Goal: Information Seeking & Learning: Check status

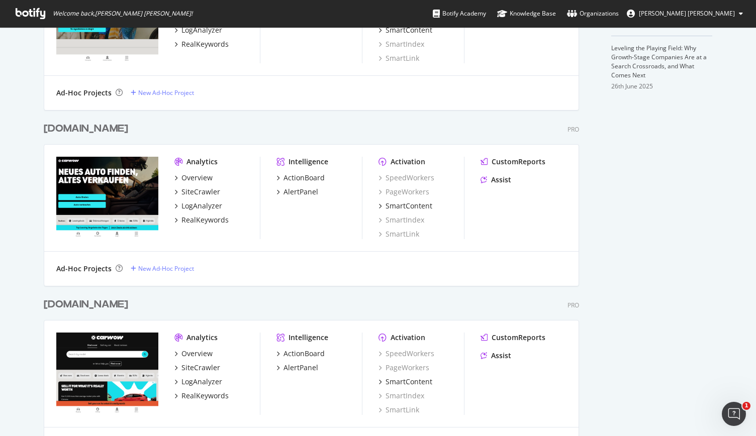
scroll to position [407, 0]
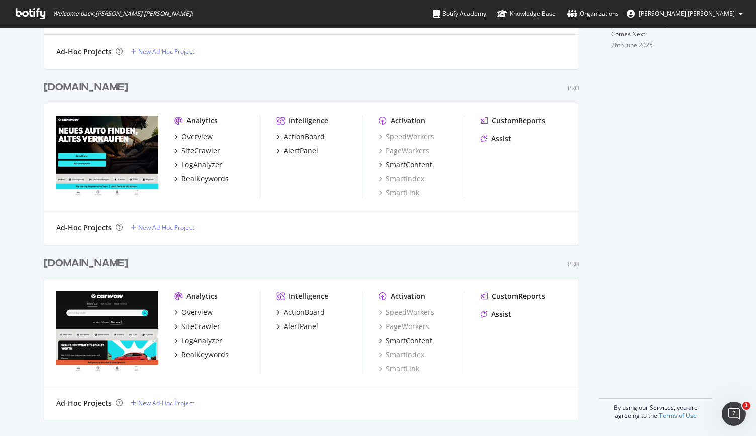
click at [128, 265] on div "[DOMAIN_NAME]" at bounding box center [86, 263] width 84 height 15
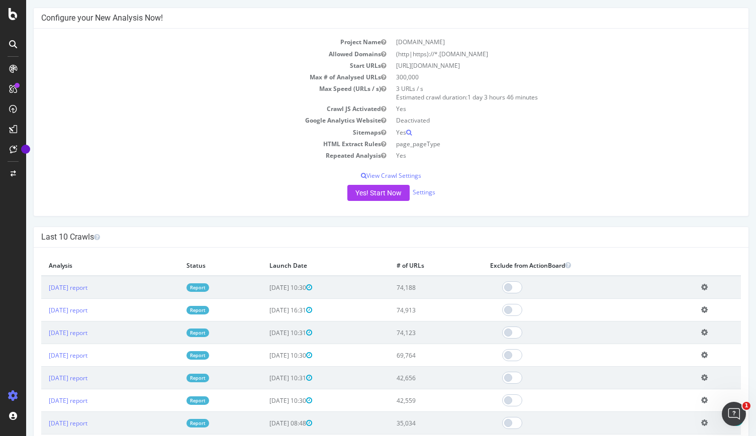
scroll to position [151, 0]
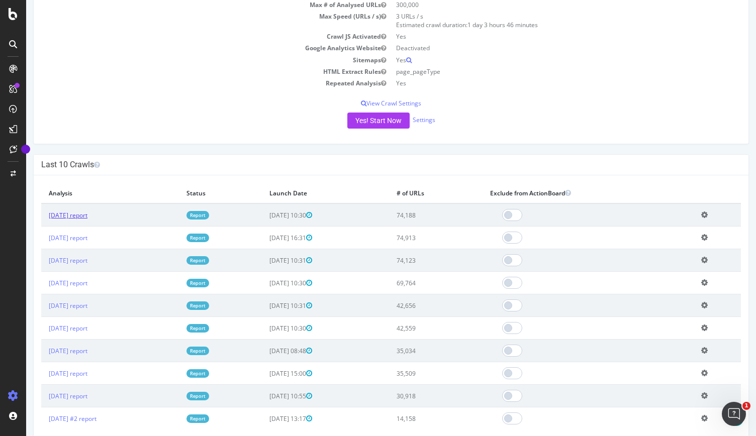
click at [87, 214] on link "[DATE] report" at bounding box center [68, 215] width 39 height 9
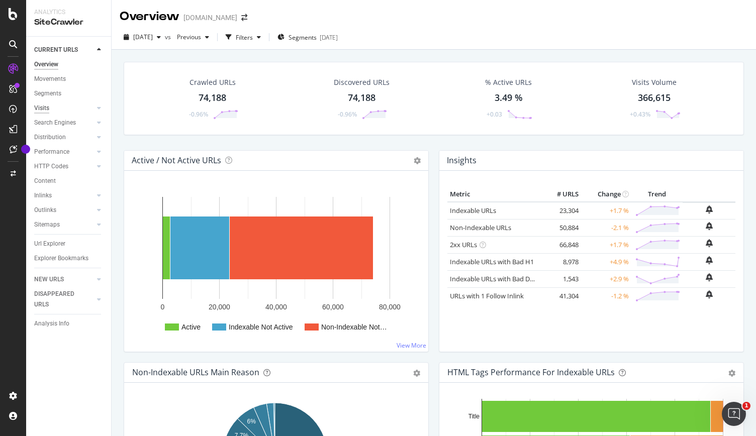
click at [47, 106] on div "Visits" at bounding box center [41, 108] width 15 height 11
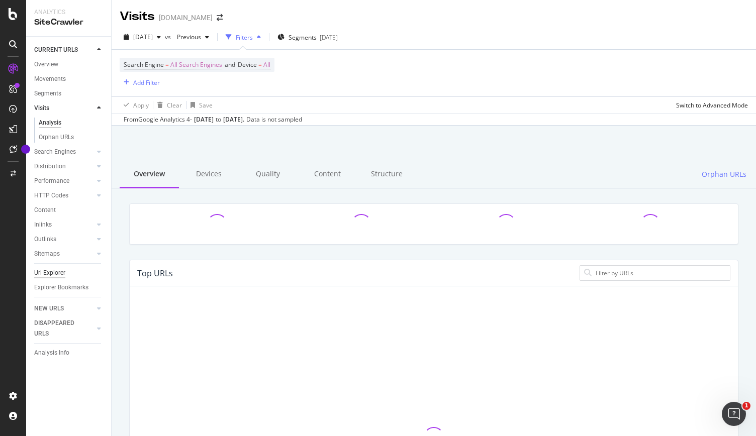
click at [47, 272] on div "Url Explorer" at bounding box center [49, 273] width 31 height 11
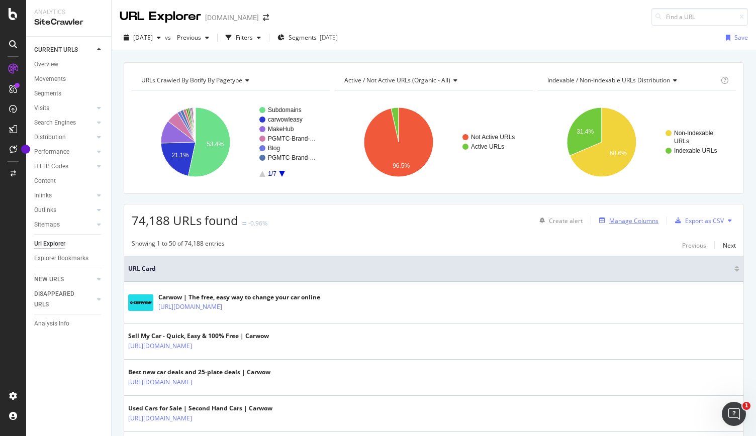
click at [623, 220] on div "Manage Columns" at bounding box center [633, 221] width 49 height 9
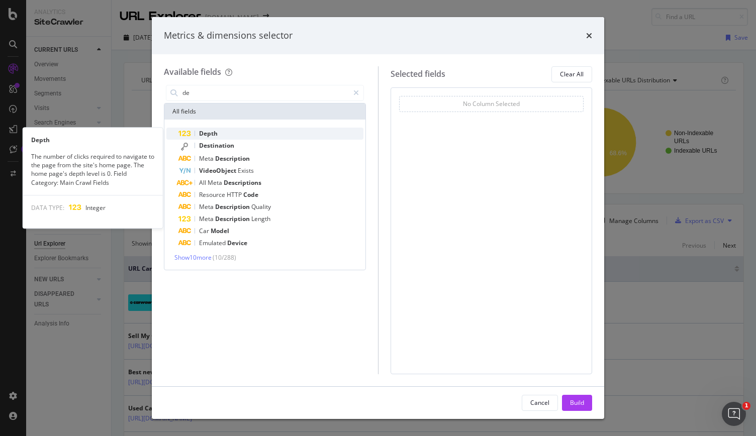
type input "de"
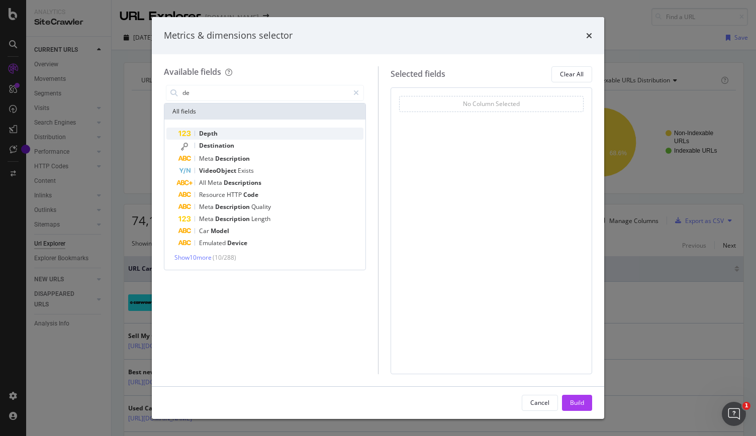
click at [248, 131] on div "Depth" at bounding box center [270, 134] width 185 height 12
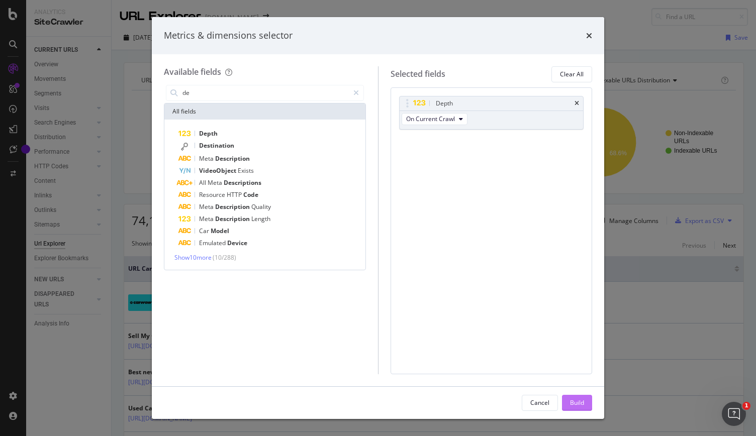
click at [568, 397] on button "Build" at bounding box center [577, 403] width 30 height 16
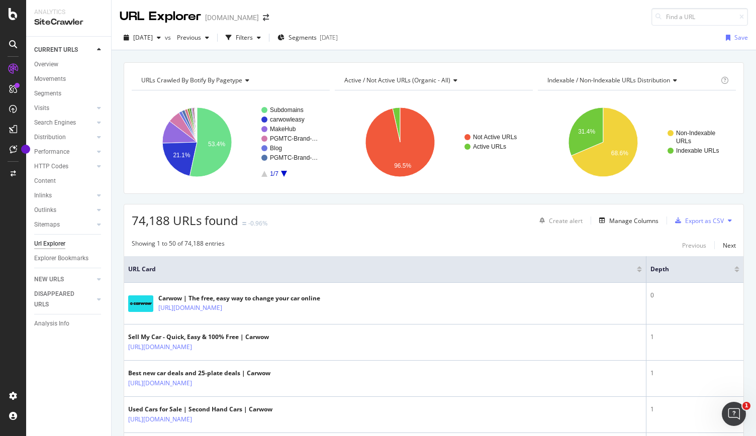
click at [630, 74] on div "Indexable / Non-Indexable URLs distribution" at bounding box center [631, 80] width 173 height 16
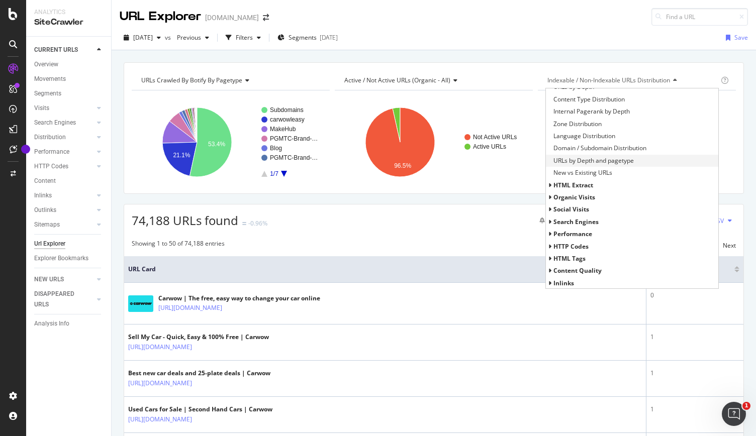
scroll to position [56, 0]
click at [597, 173] on span "URLs by Depth and pagetype" at bounding box center [593, 173] width 80 height 10
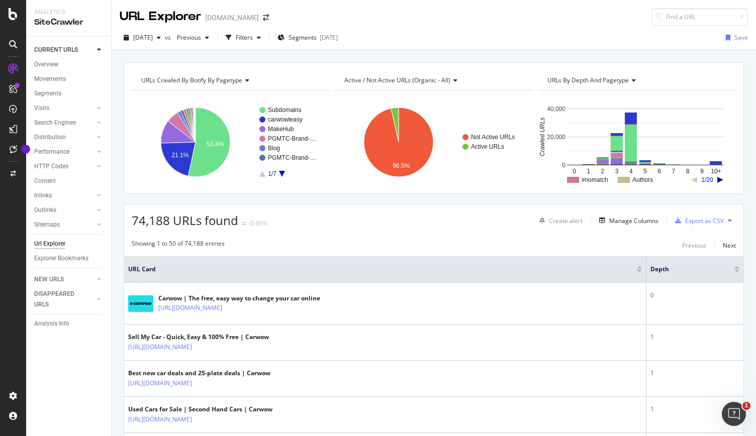
click at [713, 177] on rect "A chart." at bounding box center [645, 180] width 156 height 6
click at [717, 179] on icon "A chart." at bounding box center [720, 180] width 6 height 6
click at [692, 182] on rect "A chart." at bounding box center [645, 180] width 156 height 6
click at [691, 178] on icon "A chart." at bounding box center [694, 180] width 6 height 6
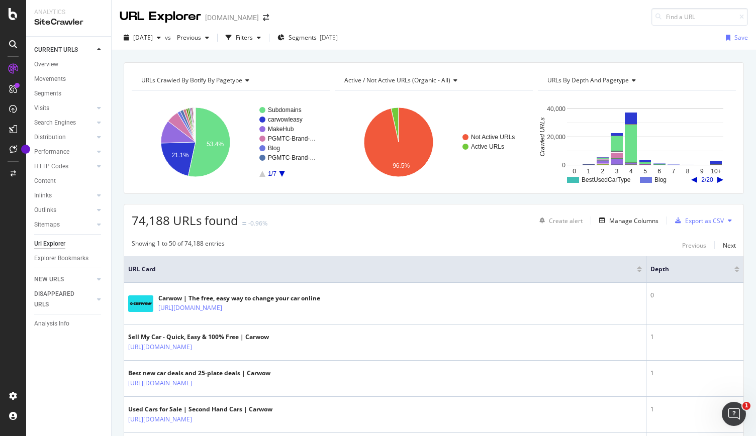
click at [687, 178] on rect "A chart." at bounding box center [645, 180] width 156 height 6
click at [692, 177] on icon "A chart." at bounding box center [694, 180] width 6 height 6
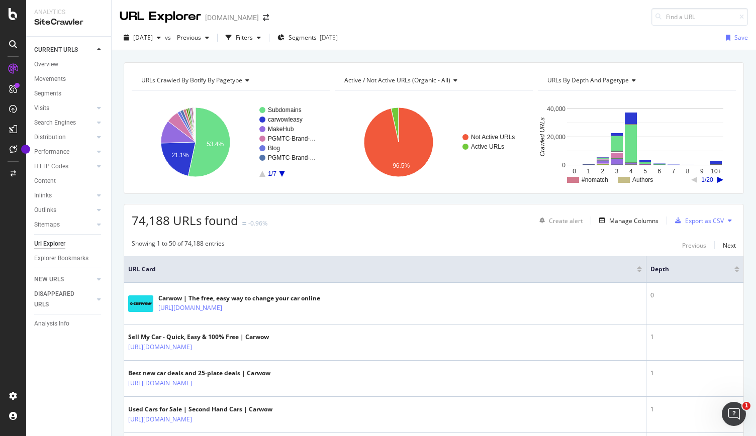
click at [692, 176] on rect "A chart." at bounding box center [636, 142] width 196 height 87
click at [561, 84] on div "URLs by Depth and pagetype" at bounding box center [635, 80] width 181 height 16
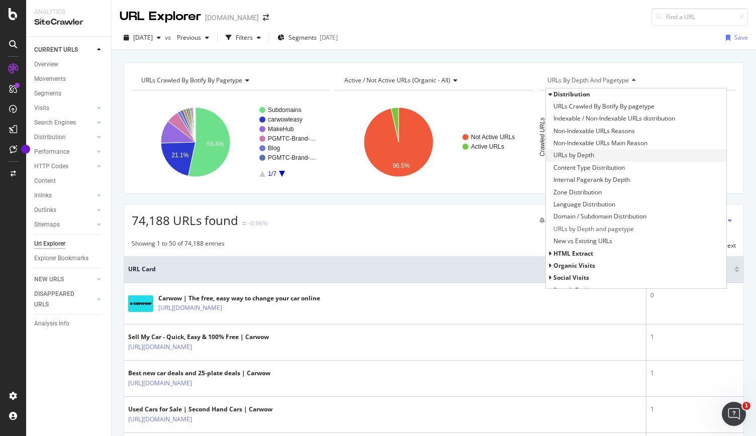
click at [571, 151] on span "URLs by Depth" at bounding box center [573, 155] width 41 height 10
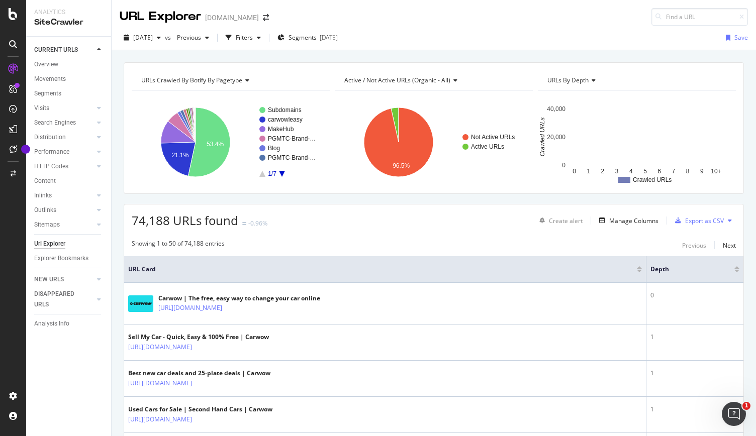
click at [566, 76] on span "URLs by Depth" at bounding box center [567, 80] width 41 height 9
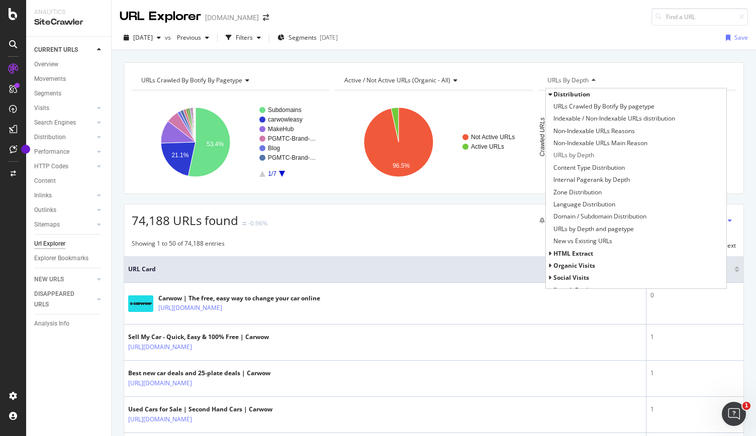
click at [480, 184] on rect "A chart." at bounding box center [433, 142] width 196 height 87
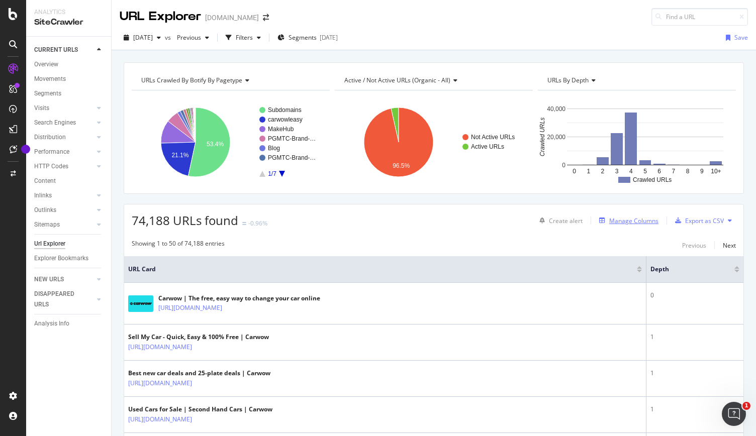
click at [636, 219] on div "Manage Columns" at bounding box center [633, 221] width 49 height 9
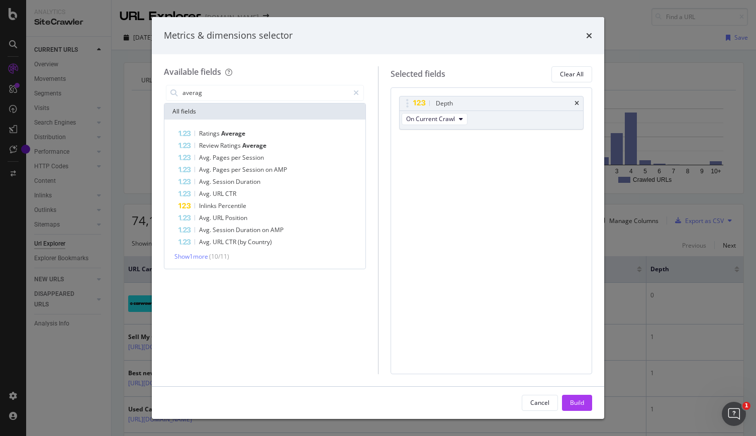
type input "averag"
click at [593, 34] on div "Metrics & dimensions selector" at bounding box center [378, 35] width 452 height 37
click at [586, 37] on div "Metrics & dimensions selector" at bounding box center [378, 35] width 428 height 13
click at [584, 36] on div "Metrics & dimensions selector" at bounding box center [378, 35] width 428 height 13
click at [588, 38] on icon "times" at bounding box center [589, 36] width 6 height 8
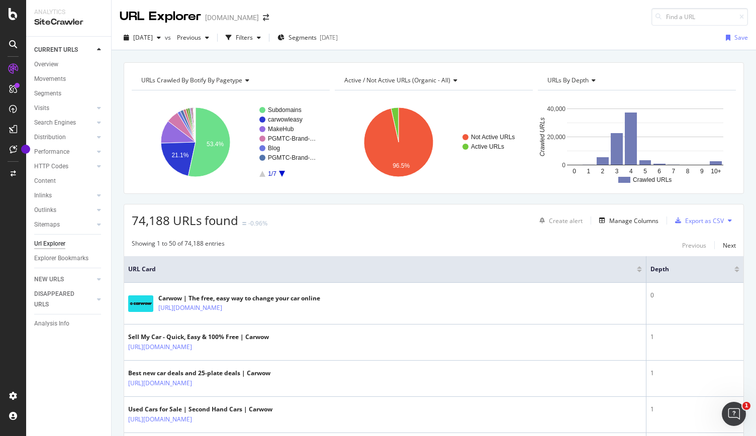
click at [450, 82] on icon at bounding box center [453, 80] width 7 height 6
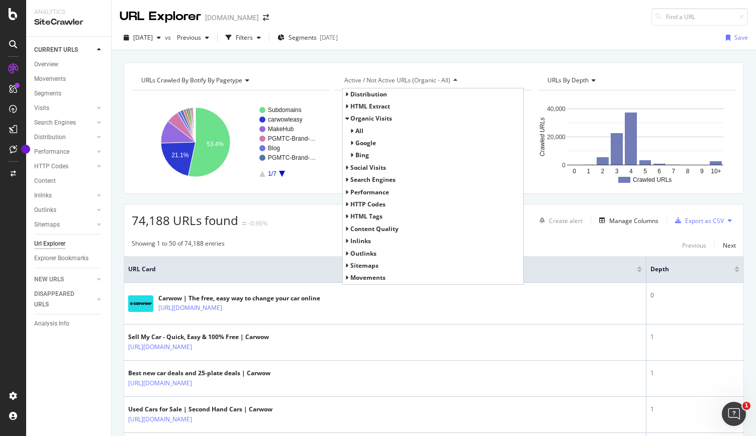
click at [364, 104] on span "HTML Extract" at bounding box center [370, 106] width 40 height 9
click at [360, 94] on span "Distribution" at bounding box center [368, 94] width 37 height 9
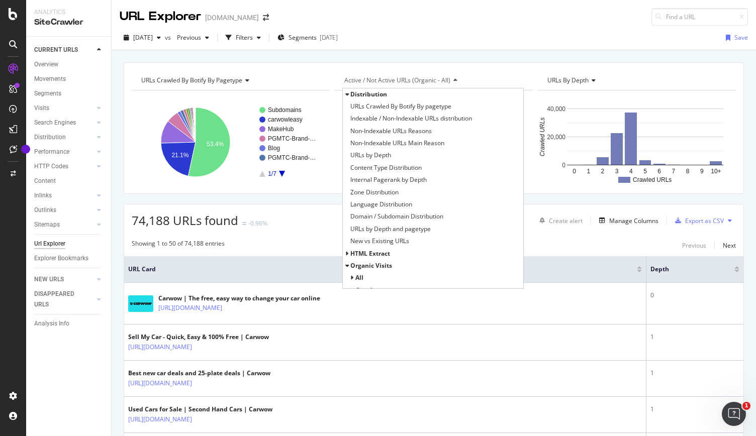
click at [360, 94] on span "Distribution" at bounding box center [368, 94] width 37 height 9
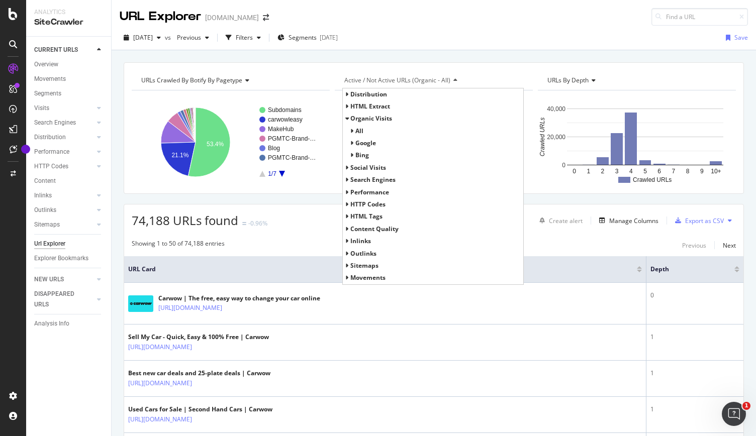
click at [361, 194] on span "Performance" at bounding box center [369, 192] width 39 height 9
click at [358, 214] on span "HTML Tags" at bounding box center [366, 216] width 32 height 9
click at [357, 215] on span "HTML Tags" at bounding box center [366, 216] width 32 height 9
click at [358, 241] on span "Inlinks" at bounding box center [360, 241] width 21 height 9
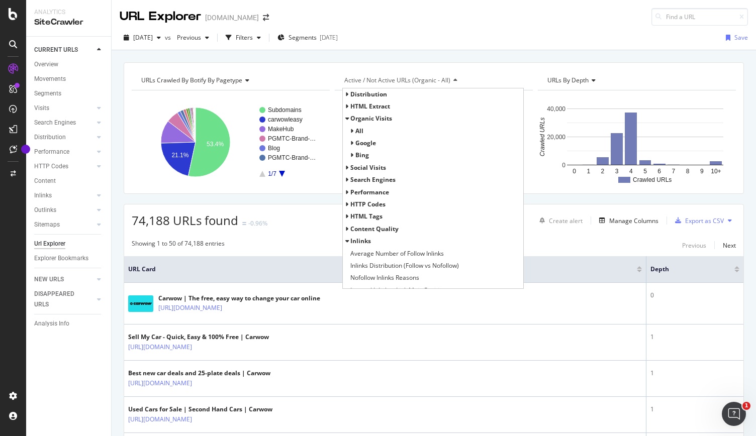
scroll to position [45, 0]
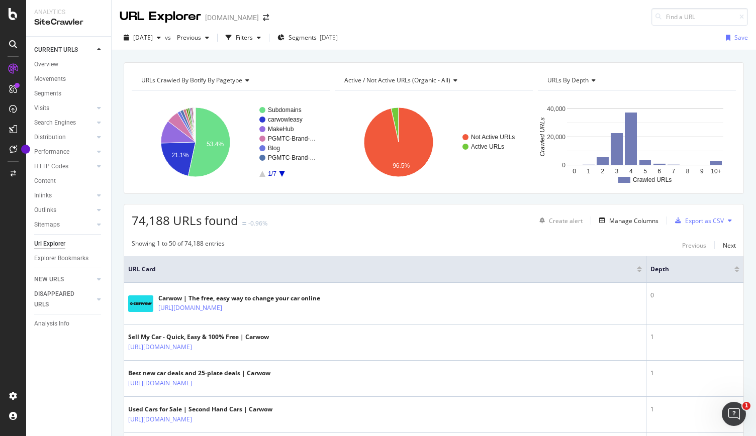
click at [572, 79] on span "URLs by Depth" at bounding box center [567, 80] width 41 height 9
click at [232, 39] on icon "button" at bounding box center [229, 38] width 6 height 6
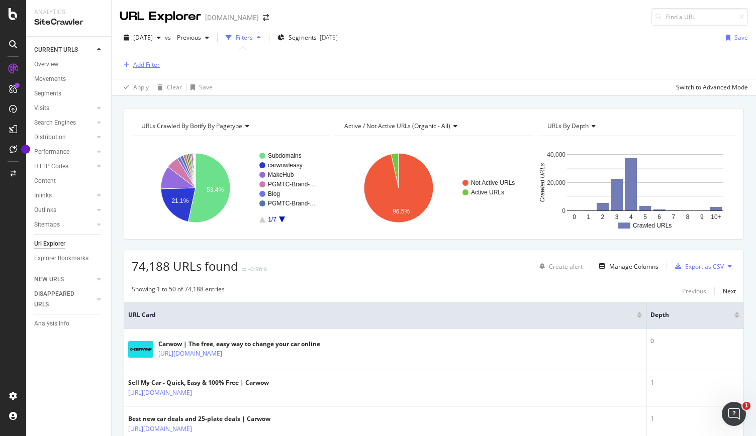
click at [135, 66] on div "Add Filter" at bounding box center [146, 64] width 27 height 9
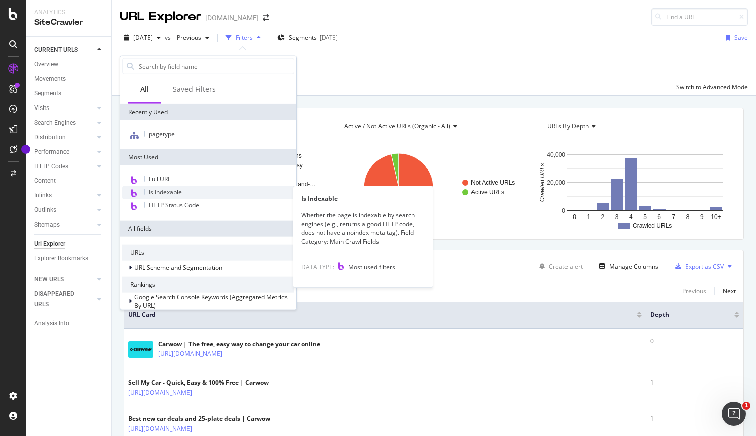
click at [173, 190] on span "Is Indexable" at bounding box center [165, 192] width 33 height 9
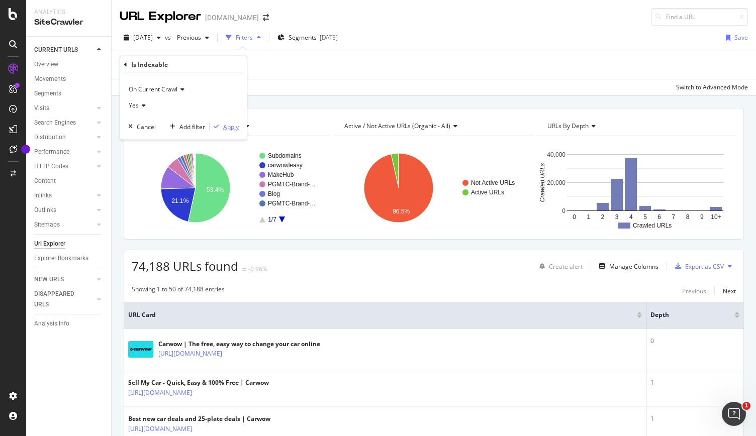
click at [226, 124] on div "Apply" at bounding box center [231, 126] width 16 height 9
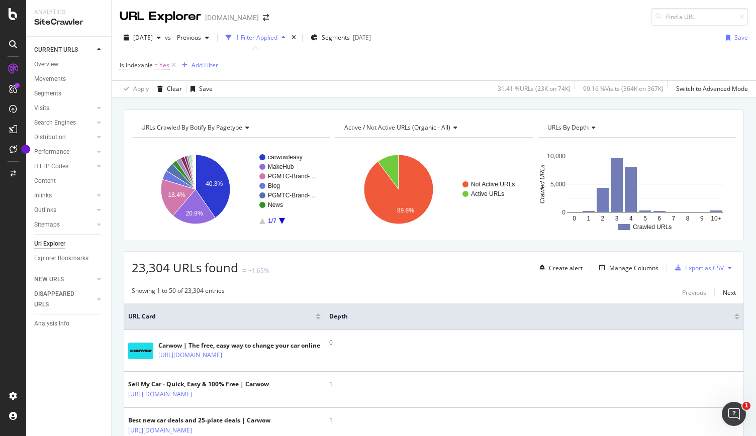
click at [426, 125] on span "Active / Not Active URLs (organic - all)" at bounding box center [397, 127] width 106 height 9
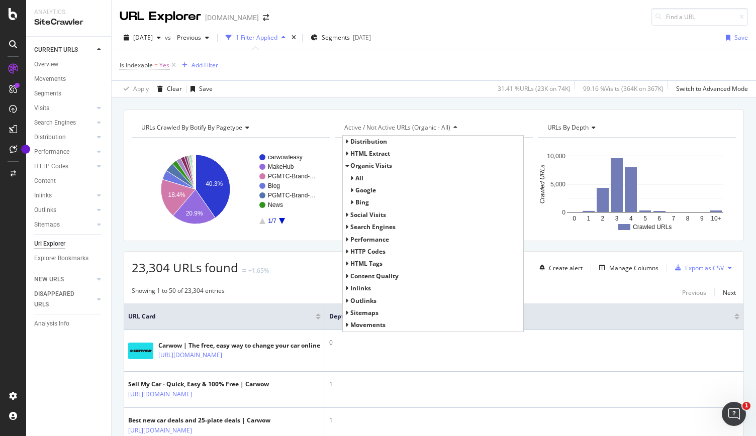
click at [426, 125] on span "Active / Not Active URLs (organic - all)" at bounding box center [397, 127] width 106 height 9
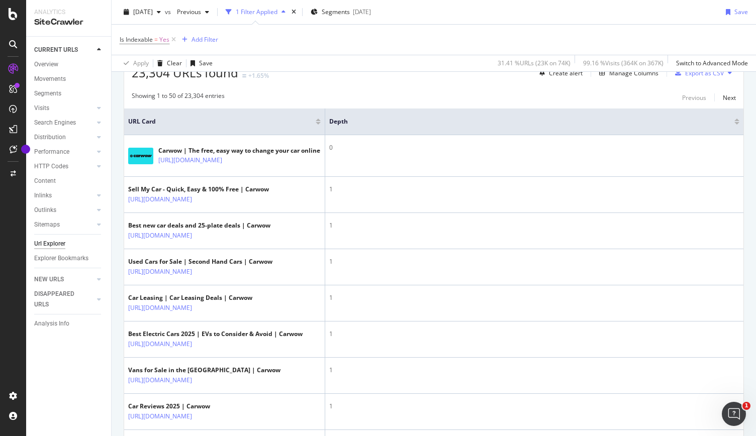
scroll to position [201, 0]
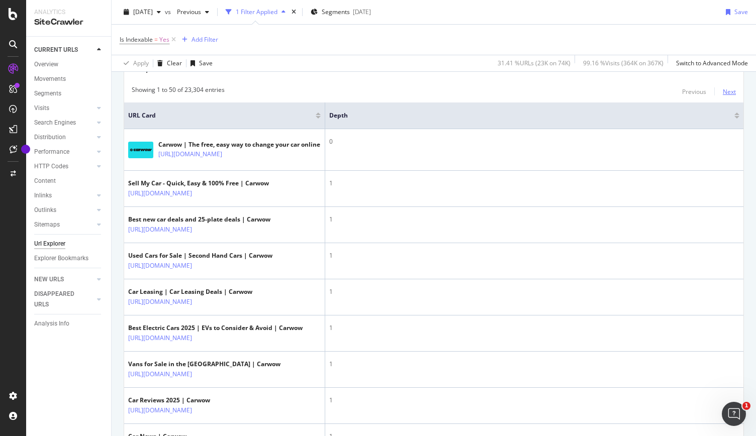
click at [723, 93] on div "Next" at bounding box center [729, 91] width 13 height 9
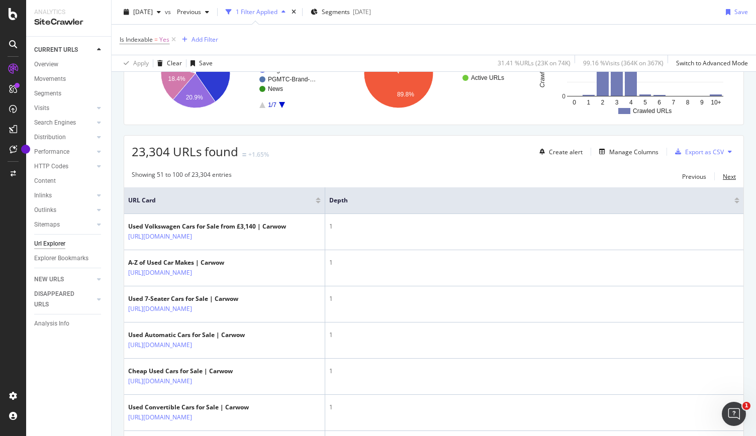
scroll to position [101, 0]
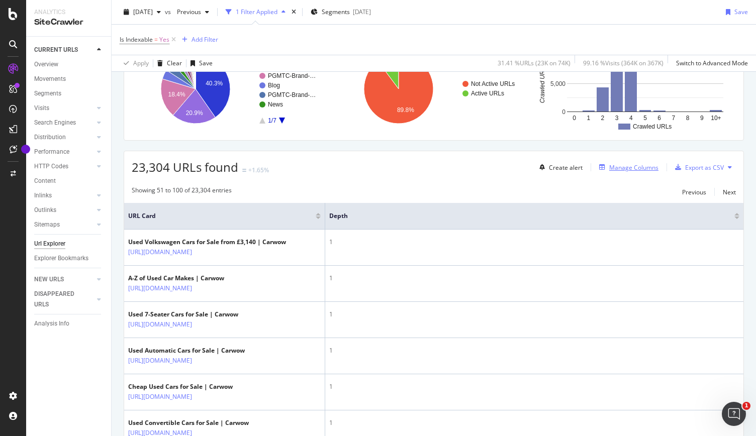
click at [615, 163] on div "Manage Columns" at bounding box center [633, 167] width 49 height 9
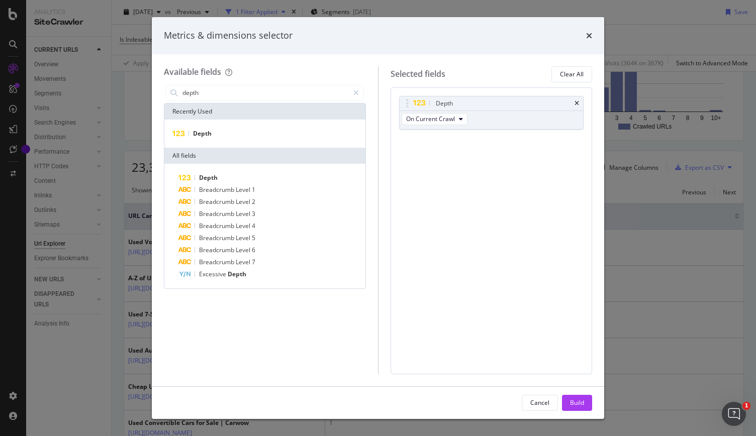
type input "depth"
click at [591, 37] on div "Metrics & dimensions selector" at bounding box center [378, 35] width 452 height 37
click at [592, 35] on div "Metrics & dimensions selector" at bounding box center [378, 35] width 452 height 37
click at [591, 36] on icon "times" at bounding box center [589, 36] width 6 height 8
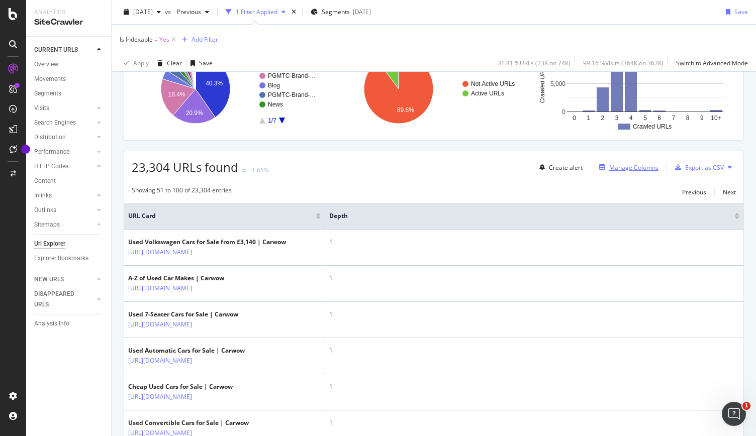
scroll to position [0, 0]
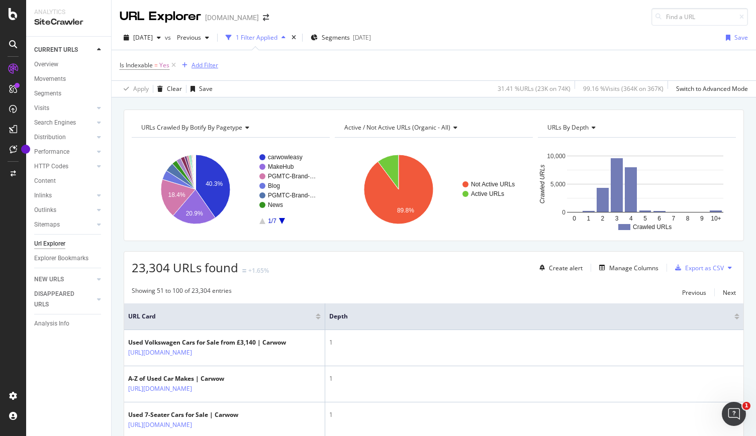
click at [217, 68] on div "Add Filter" at bounding box center [204, 65] width 27 height 9
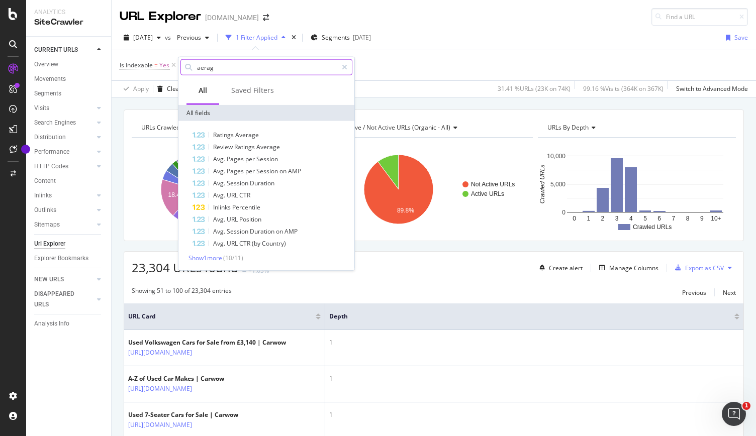
click at [202, 64] on input "aerag" at bounding box center [266, 67] width 141 height 15
type input "averag"
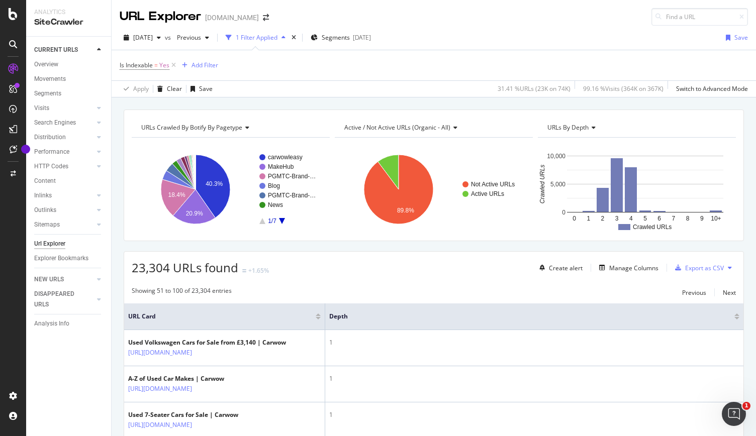
click at [439, 126] on span "Active / Not Active URLs (organic - all)" at bounding box center [397, 127] width 106 height 9
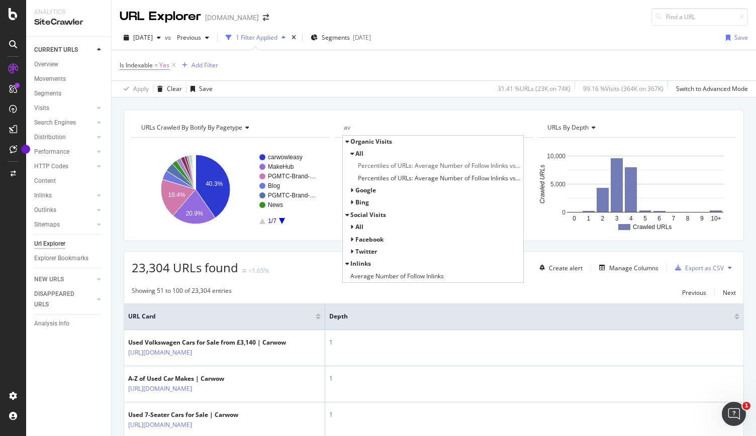
type input "a"
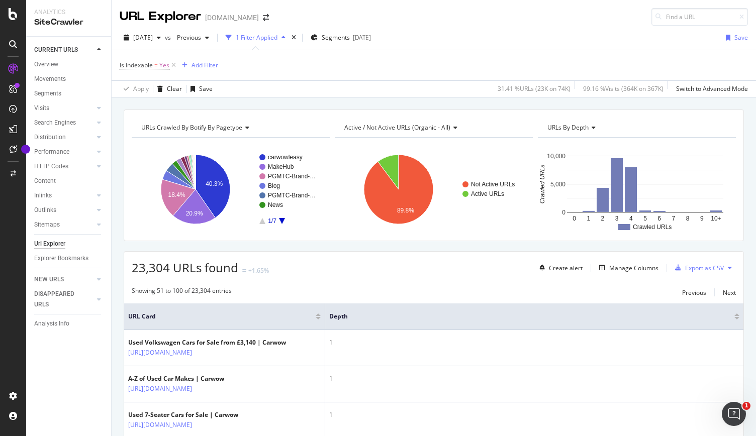
click at [566, 128] on span "URLs by Depth" at bounding box center [567, 127] width 41 height 9
click at [235, 126] on span "URLs Crawled By Botify By pagetype" at bounding box center [191, 127] width 101 height 9
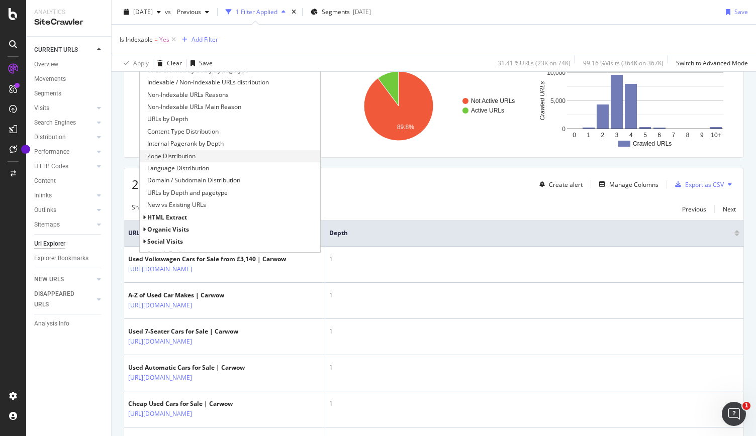
scroll to position [101, 0]
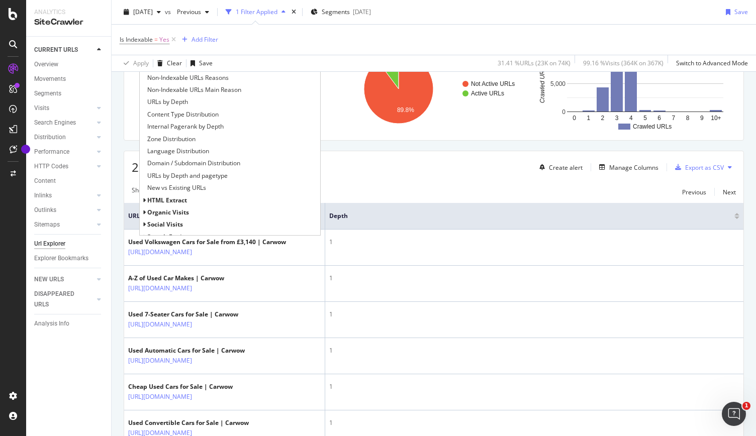
click at [150, 202] on span "HTML Extract" at bounding box center [167, 200] width 40 height 9
click at [150, 201] on span "HTML Extract" at bounding box center [167, 200] width 40 height 9
click at [51, 141] on div "Distribution" at bounding box center [50, 137] width 32 height 11
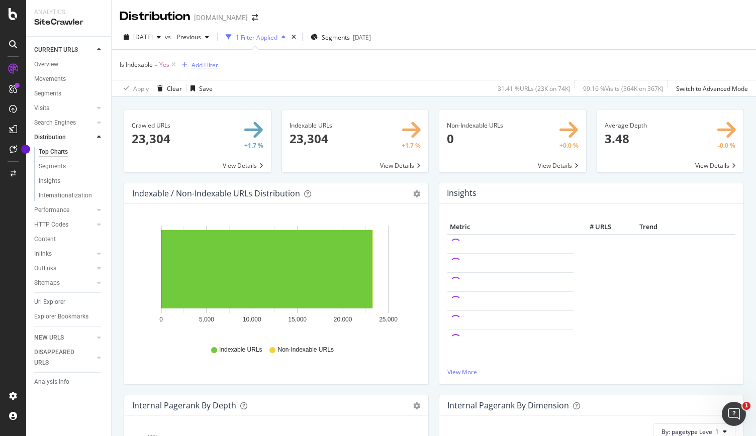
click at [194, 59] on div "Add Filter" at bounding box center [198, 64] width 40 height 11
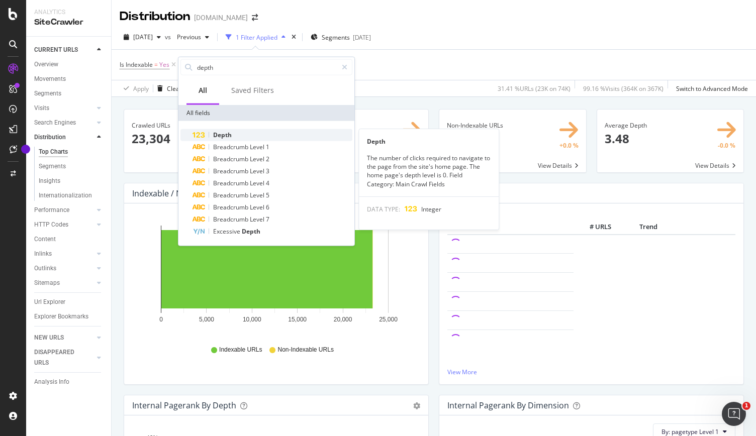
type input "depth"
click at [250, 132] on div "Depth" at bounding box center [273, 135] width 160 height 12
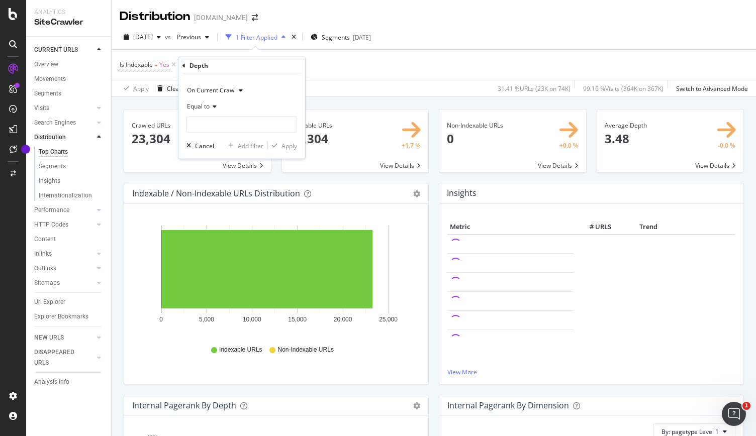
click at [343, 79] on div "Is Indexable = Yes Add Filter" at bounding box center [434, 65] width 628 height 30
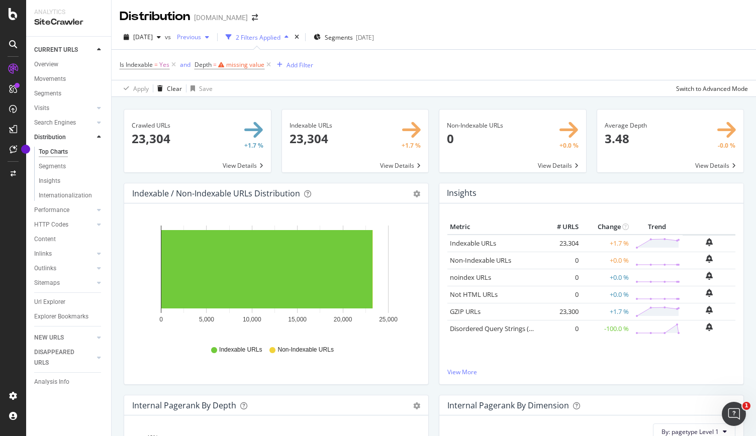
click at [201, 38] on span "Previous" at bounding box center [187, 37] width 28 height 9
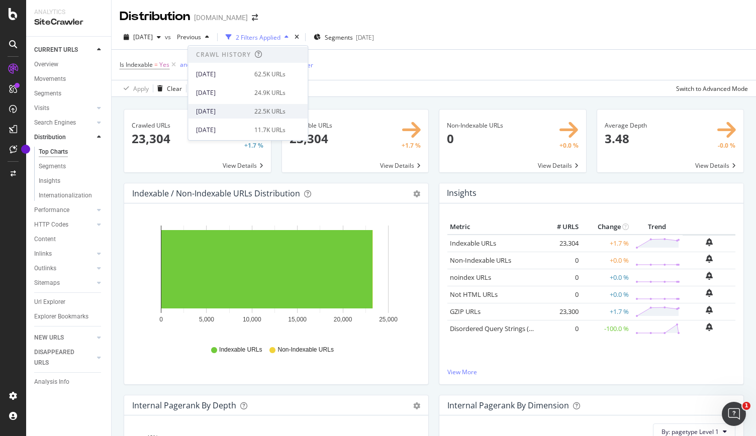
scroll to position [202, 0]
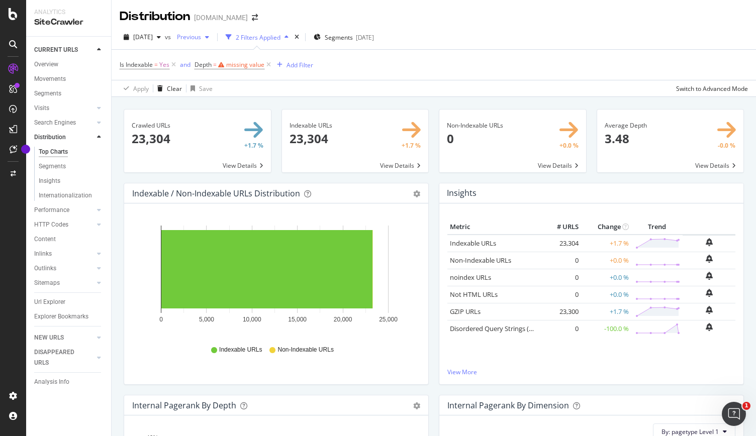
click at [201, 40] on span "Previous" at bounding box center [187, 37] width 28 height 9
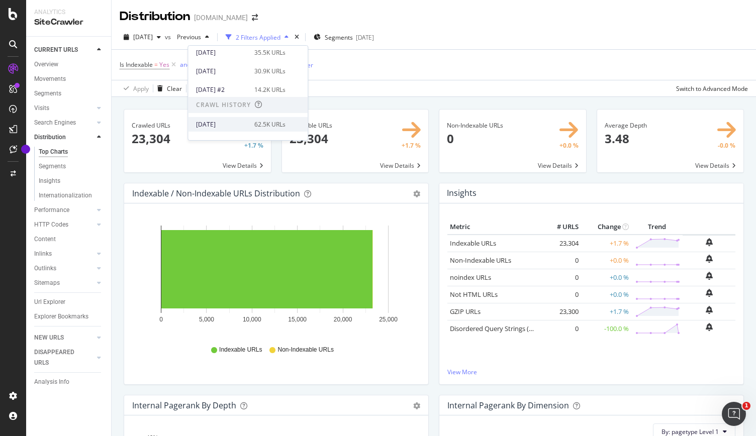
scroll to position [201, 0]
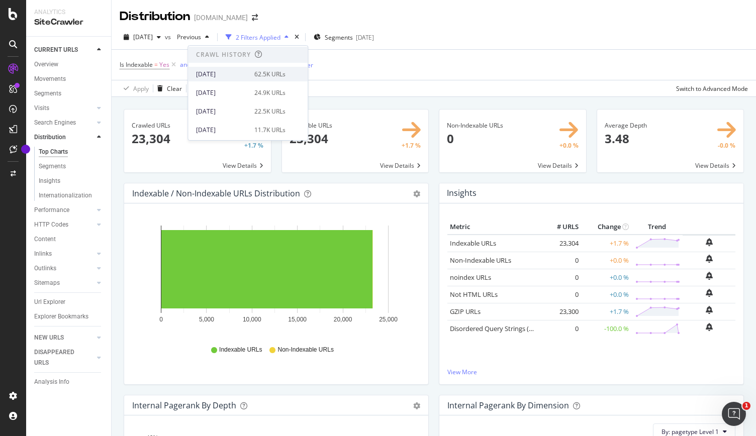
click at [235, 112] on div "[DATE]" at bounding box center [222, 111] width 52 height 9
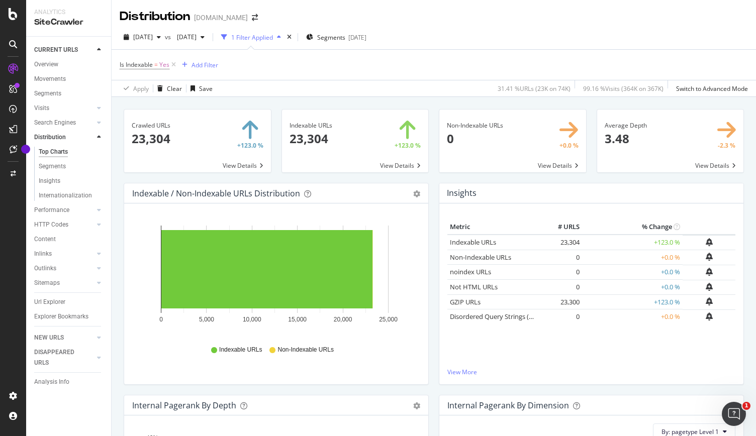
click at [689, 167] on span at bounding box center [670, 141] width 147 height 63
